Goal: Task Accomplishment & Management: Complete application form

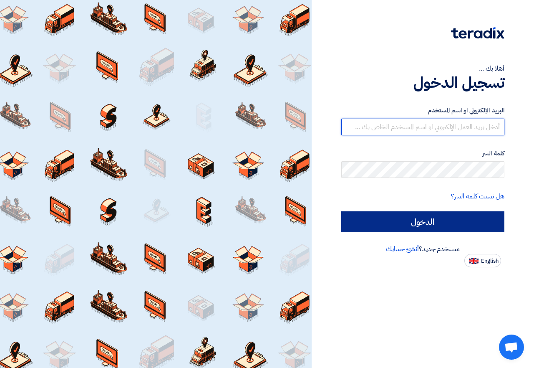
type input "[EMAIL_ADDRESS][DOMAIN_NAME]"
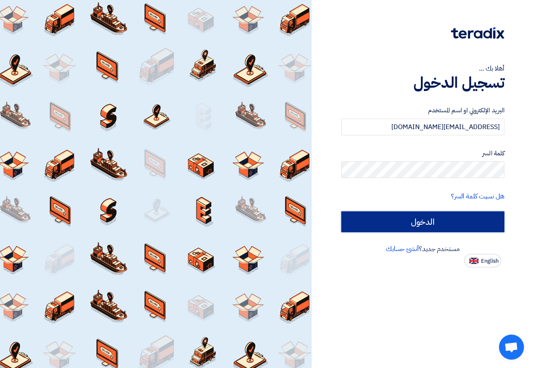
click at [464, 221] on input "الدخول" at bounding box center [422, 221] width 163 height 21
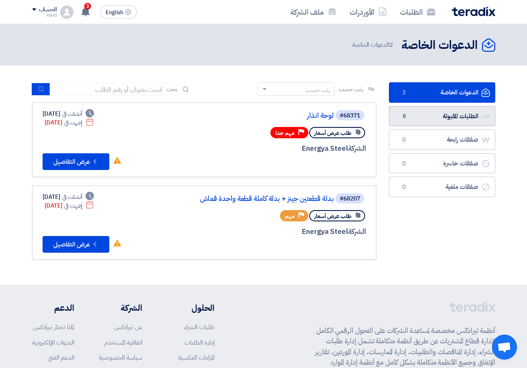
click at [442, 118] on link "الطلبات المقبولة الطلبات المقبولة 8" at bounding box center [442, 116] width 106 height 20
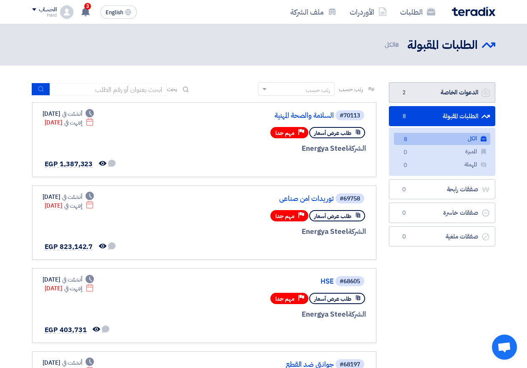
click at [431, 88] on link "الدعوات الخاصة الدعوات الخاصة 2" at bounding box center [442, 92] width 106 height 20
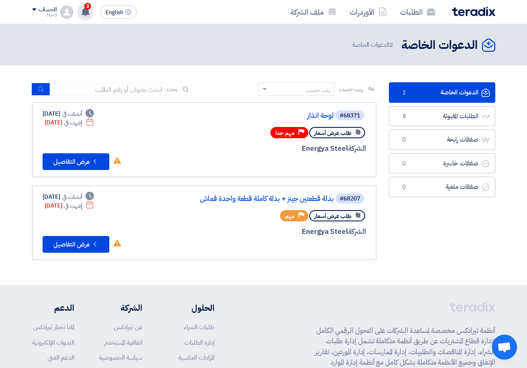
click at [81, 11] on icon at bounding box center [85, 11] width 9 height 9
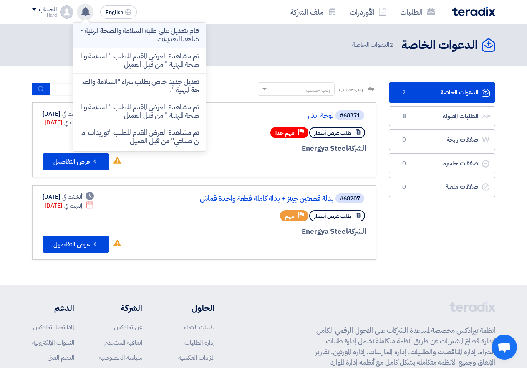
click at [147, 38] on p "قام بتعديل علي طلبه السلامة والصحة المهنية - شاهد التعديلات" at bounding box center [139, 35] width 119 height 17
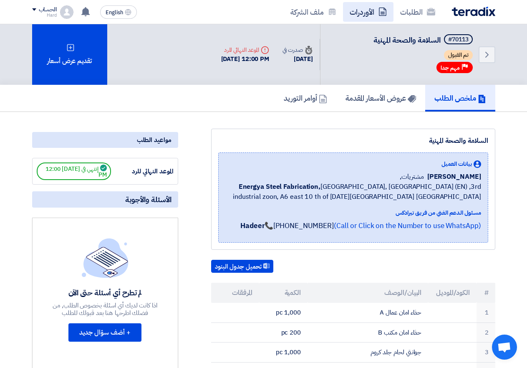
click at [374, 13] on link "الأوردرات" at bounding box center [368, 12] width 51 height 20
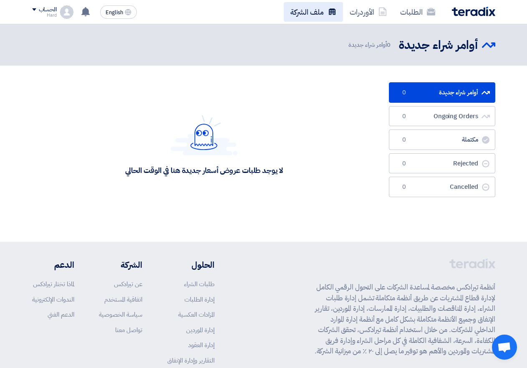
click at [311, 13] on link "ملف الشركة" at bounding box center [313, 12] width 59 height 20
